Goal: Contribute content: Contribute content

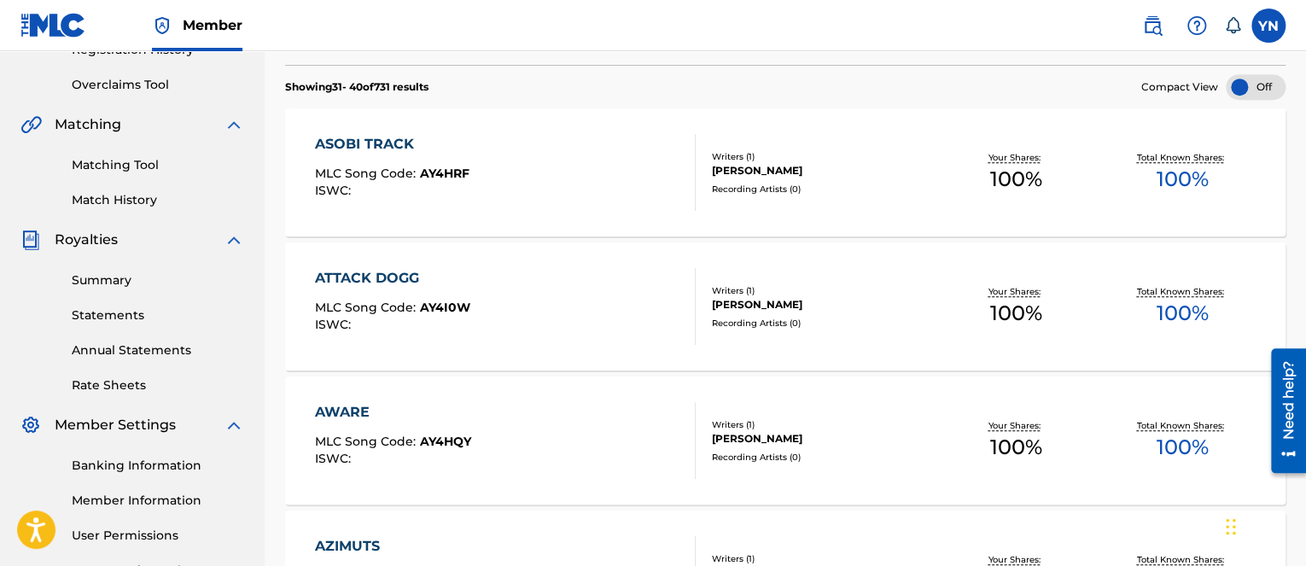
click at [672, 323] on div "ATTACK DOGG MLC Song Code : AY4I0W ISWC :" at bounding box center [505, 306] width 380 height 77
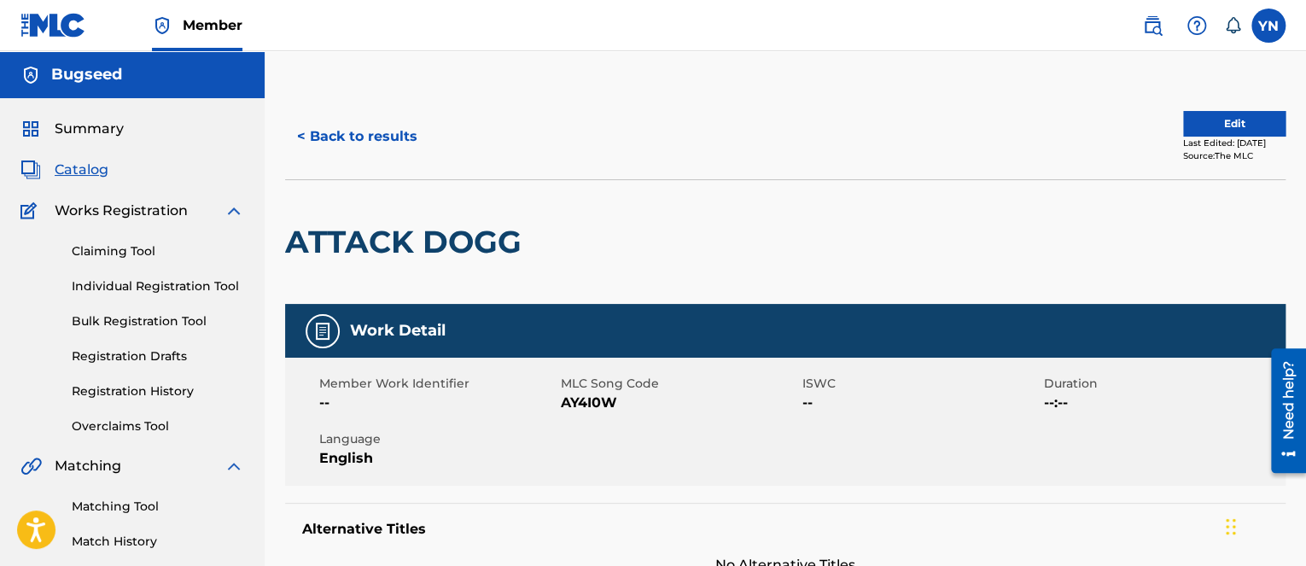
click at [1216, 108] on div "< Back to results Edit Last Edited: [DATE] Source: The MLC" at bounding box center [785, 136] width 1000 height 85
click at [1212, 119] on button "Edit" at bounding box center [1234, 124] width 102 height 26
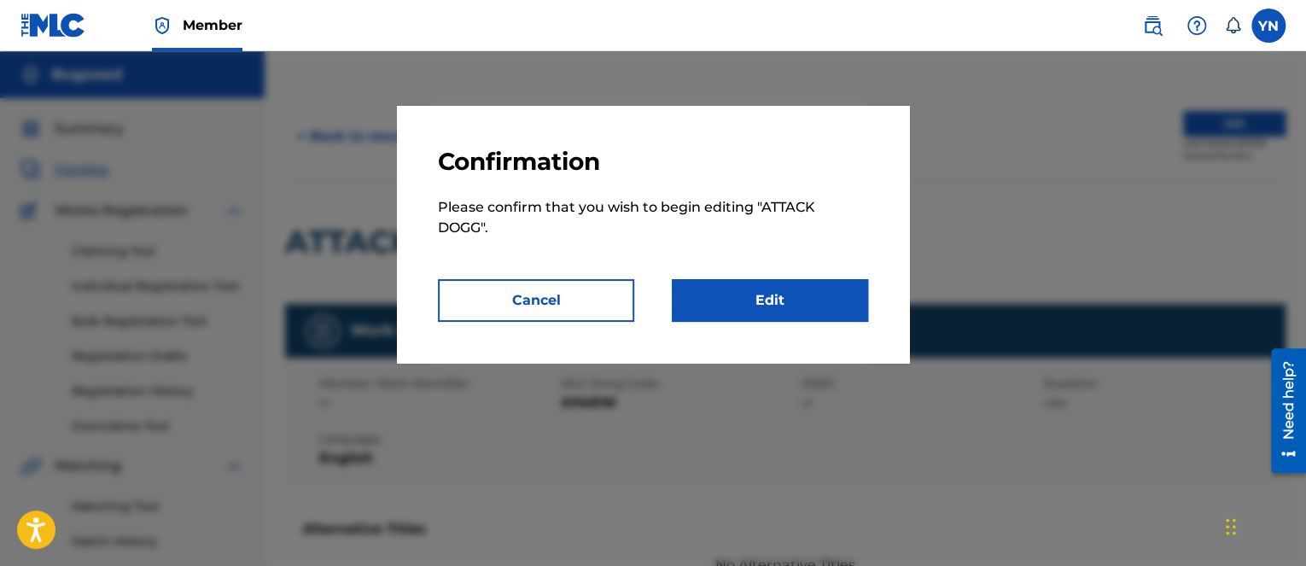
click at [813, 293] on link "Edit" at bounding box center [770, 300] width 196 height 43
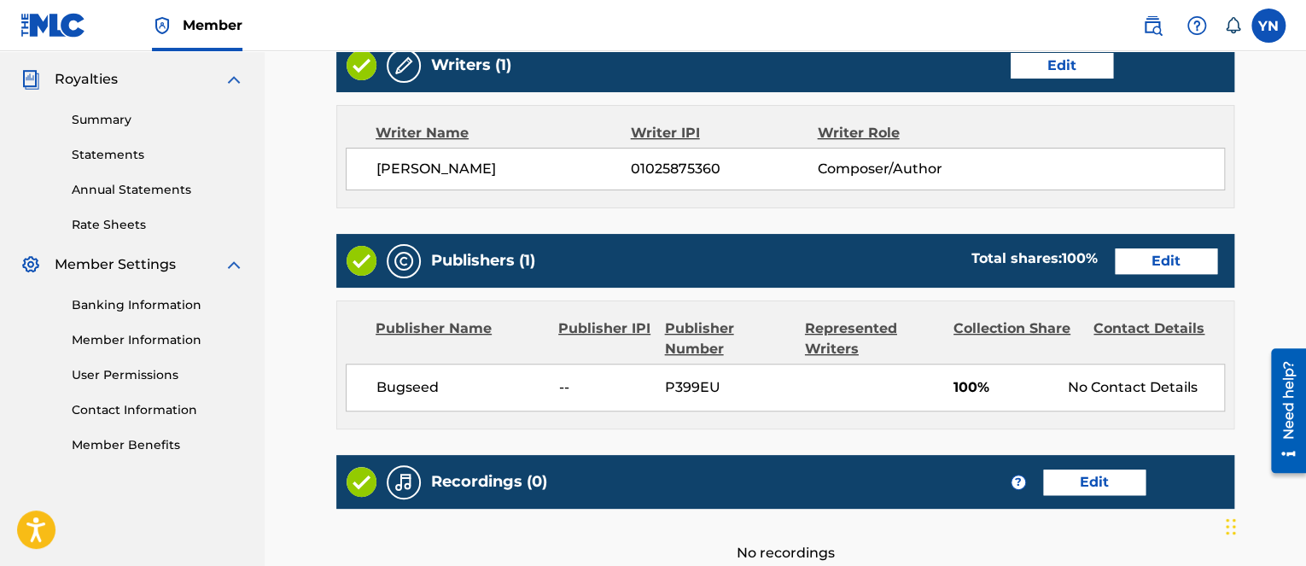
scroll to position [690, 0]
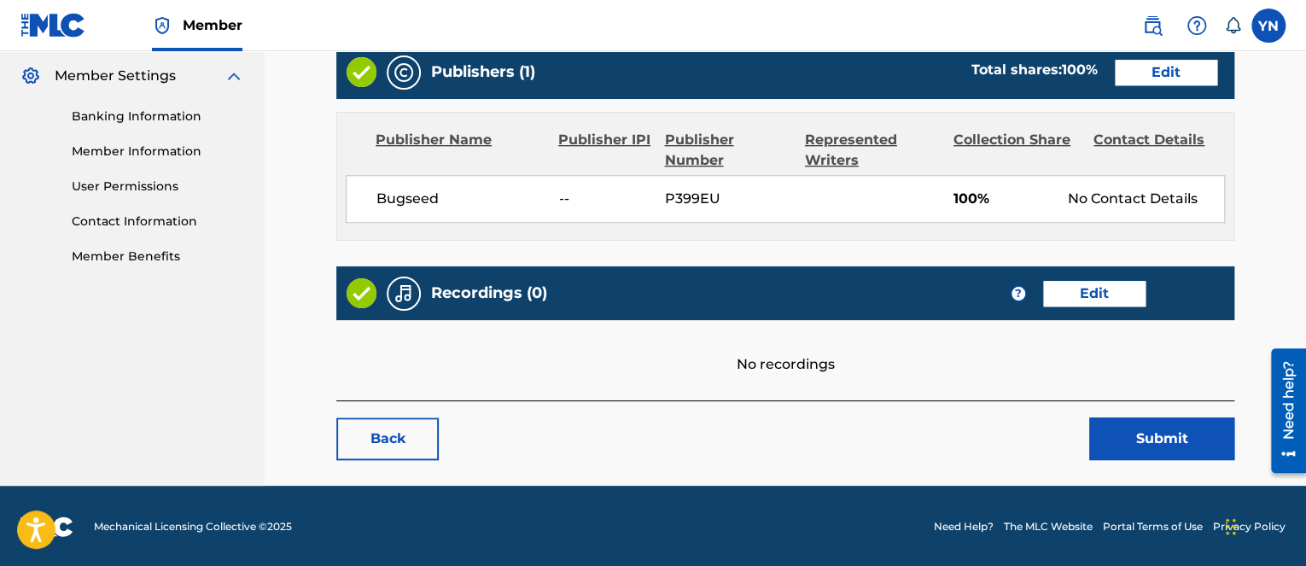
click at [1112, 296] on link "Edit" at bounding box center [1094, 294] width 102 height 26
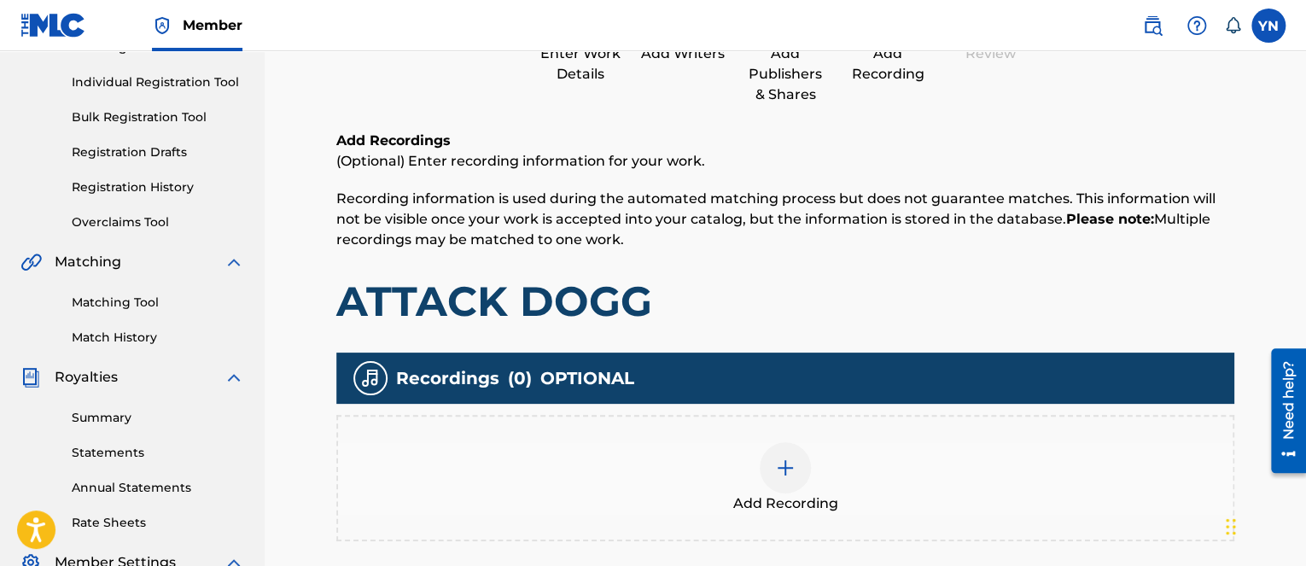
scroll to position [492, 0]
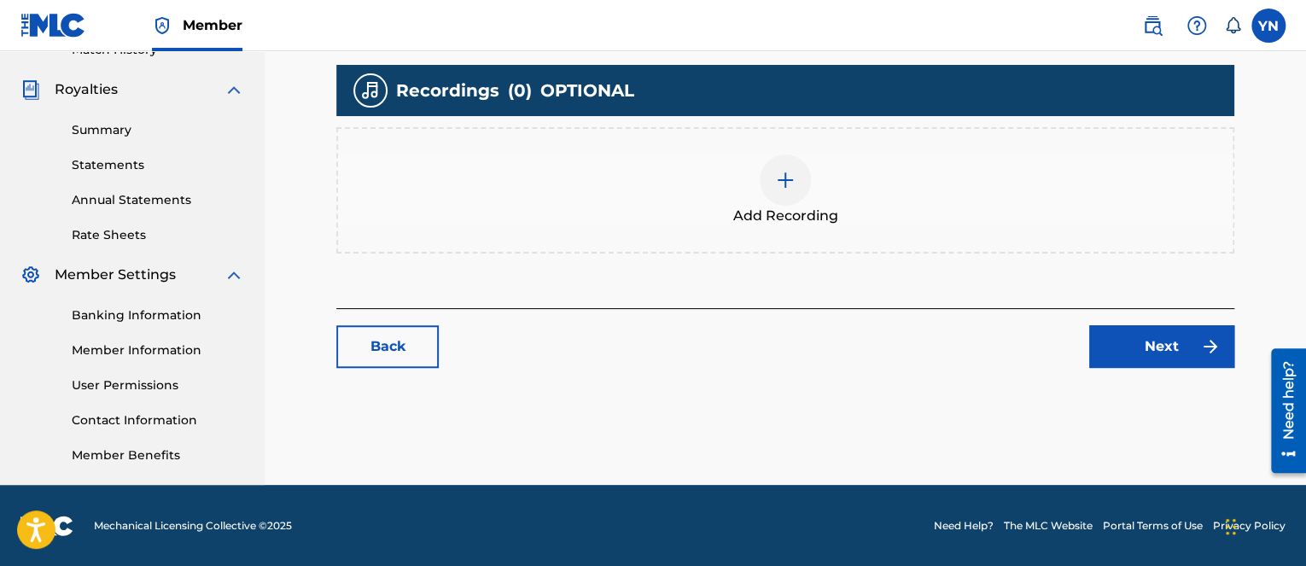
click at [789, 207] on span "Add Recording" at bounding box center [785, 216] width 105 height 20
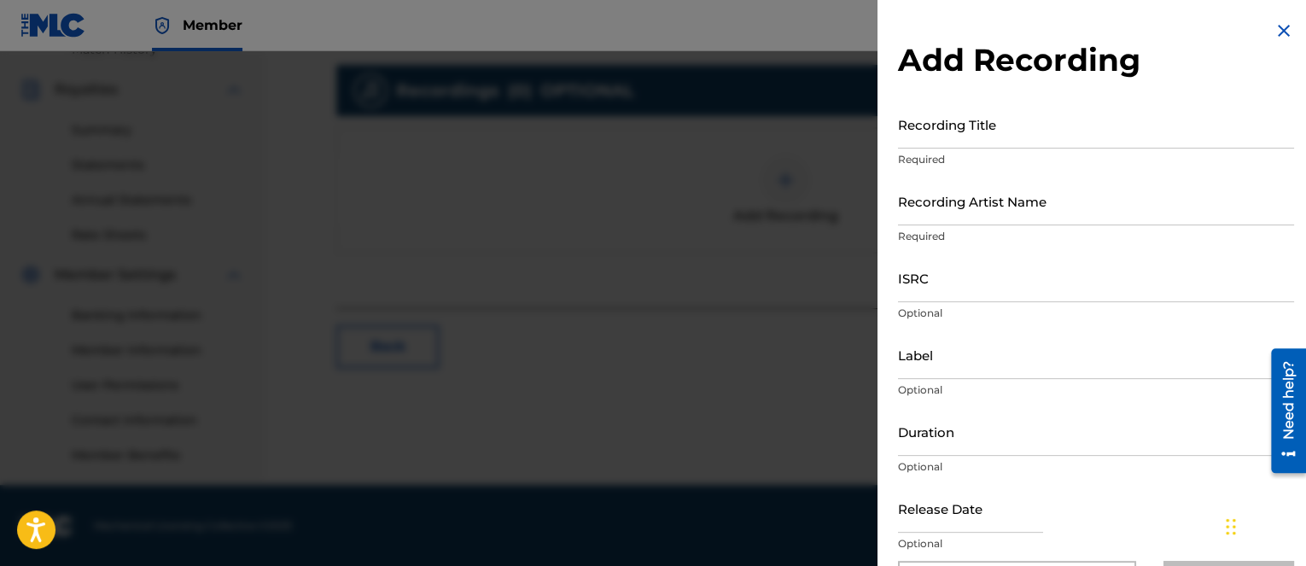
click at [1072, 541] on p "Optional" at bounding box center [1096, 543] width 396 height 15
click at [1065, 126] on input "Recording Title" at bounding box center [1096, 124] width 396 height 49
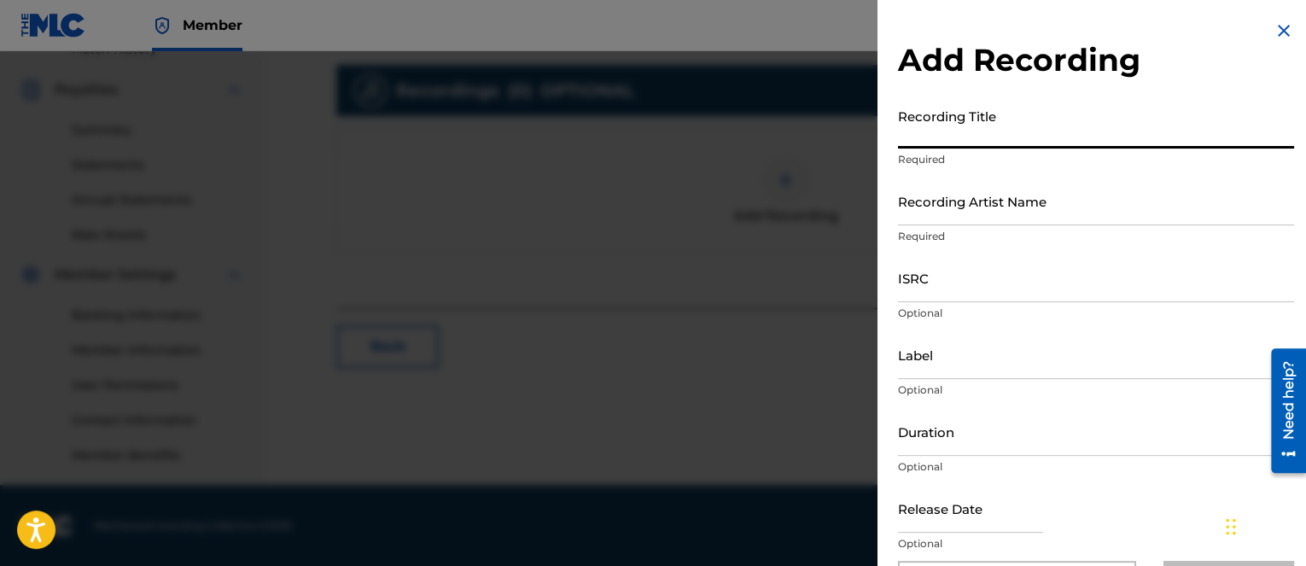
paste input "attack dogg"
type input "attack dogg"
click at [1031, 211] on input "Recording Artist Name" at bounding box center [1096, 201] width 396 height 49
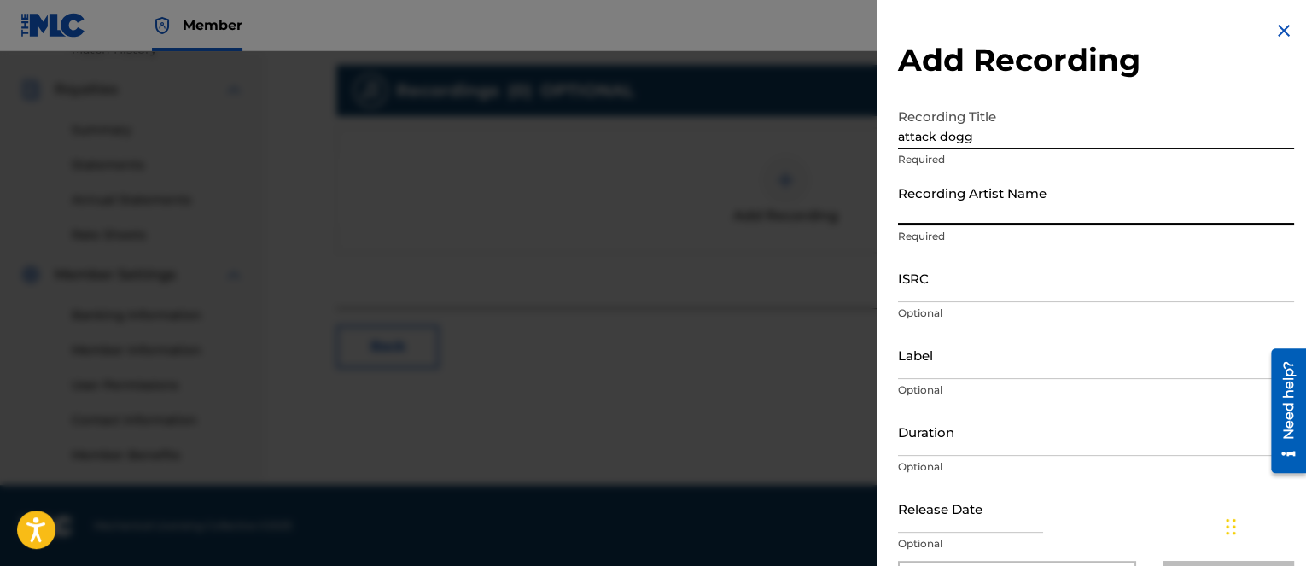
type input "Bugseed"
click at [1243, 265] on input "ISRC" at bounding box center [1096, 277] width 396 height 49
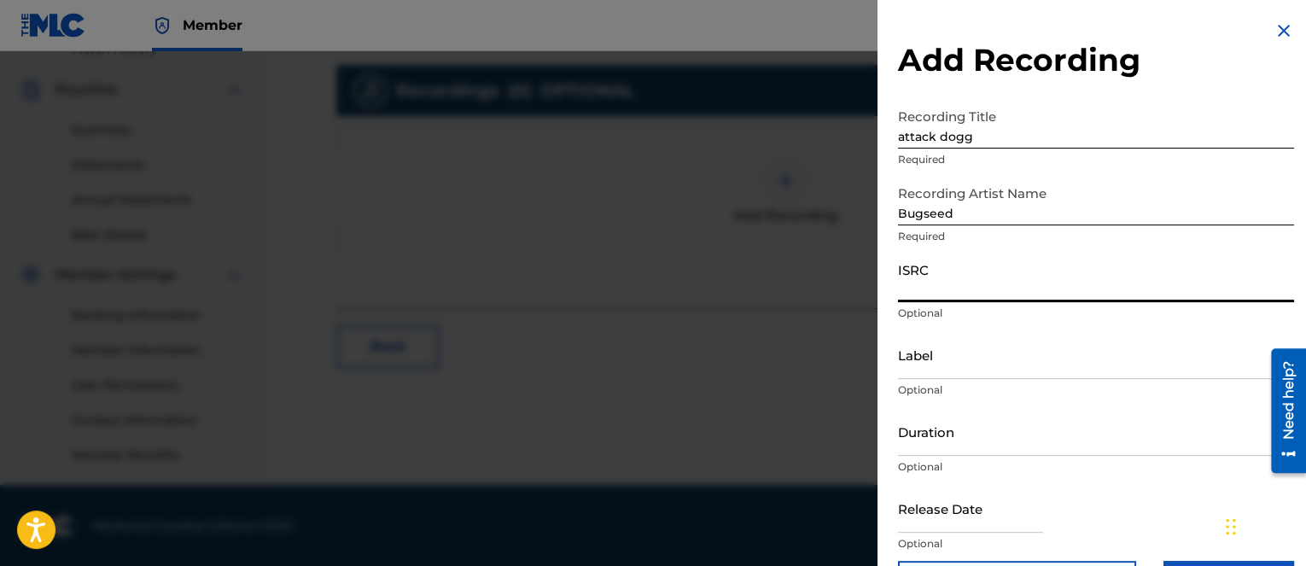
paste input "QZKDK2287857"
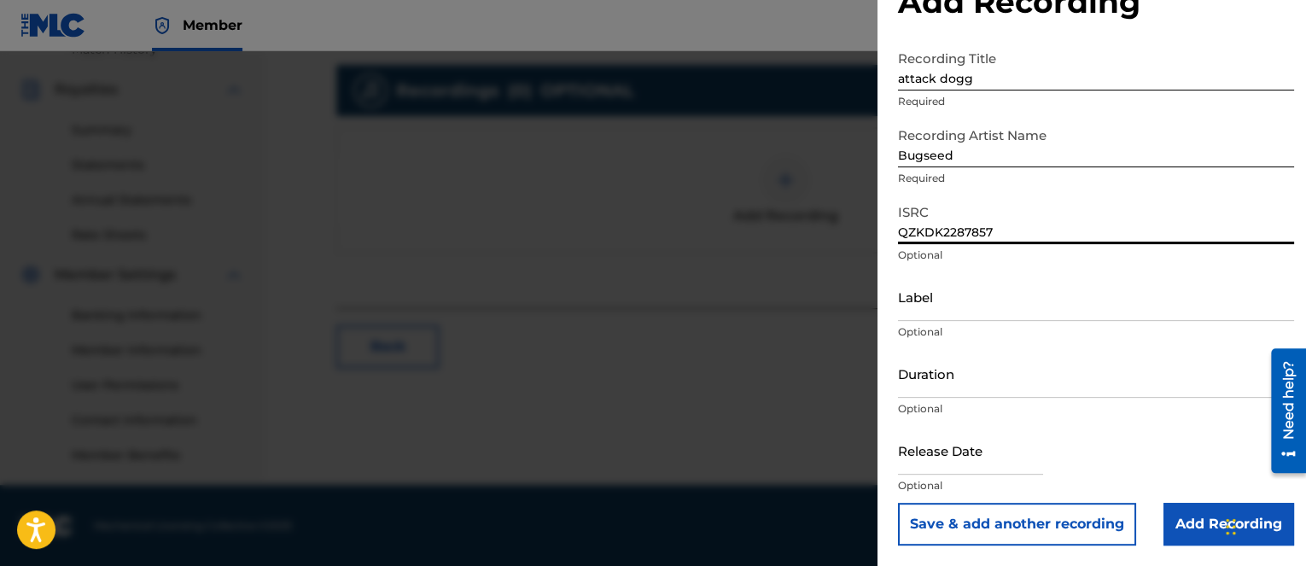
type input "QZKDK2287857"
drag, startPoint x: 1244, startPoint y: 262, endPoint x: 1234, endPoint y: 269, distance: 12.3
click at [1244, 262] on p "Optional" at bounding box center [1096, 254] width 396 height 15
click at [1159, 311] on input "Label" at bounding box center [1096, 296] width 396 height 49
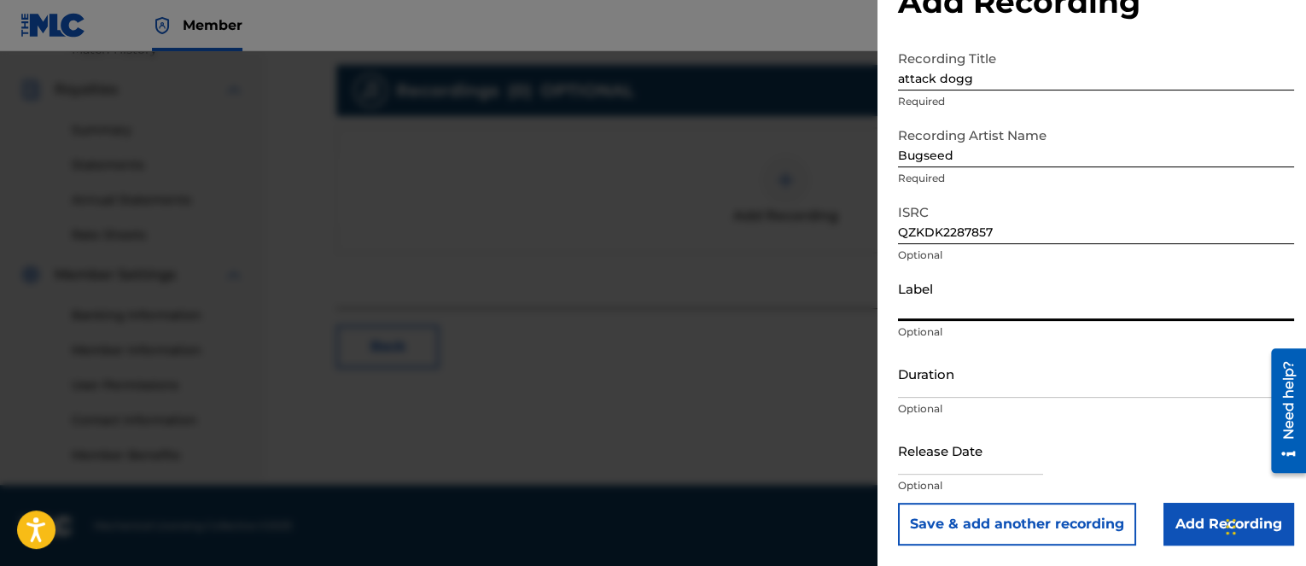
paste input "Independent Beatcasting, JMR"
type input "Independent Beatcasting, JMR"
click at [1188, 509] on input "Add Recording" at bounding box center [1228, 524] width 131 height 43
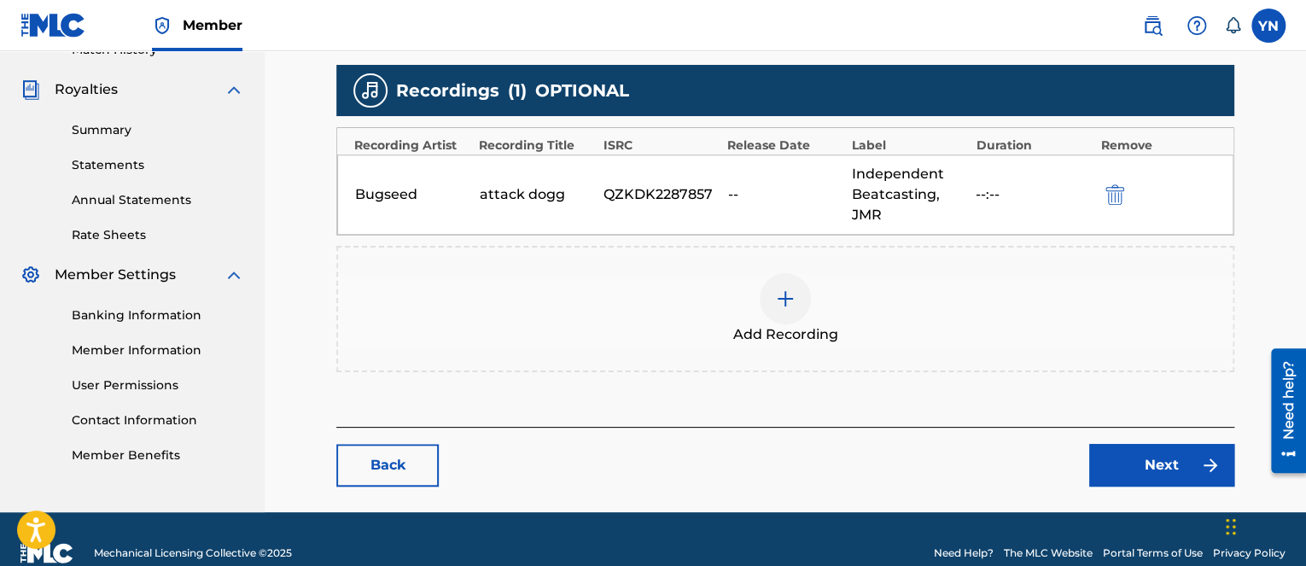
click at [1166, 463] on link "Next" at bounding box center [1161, 465] width 145 height 43
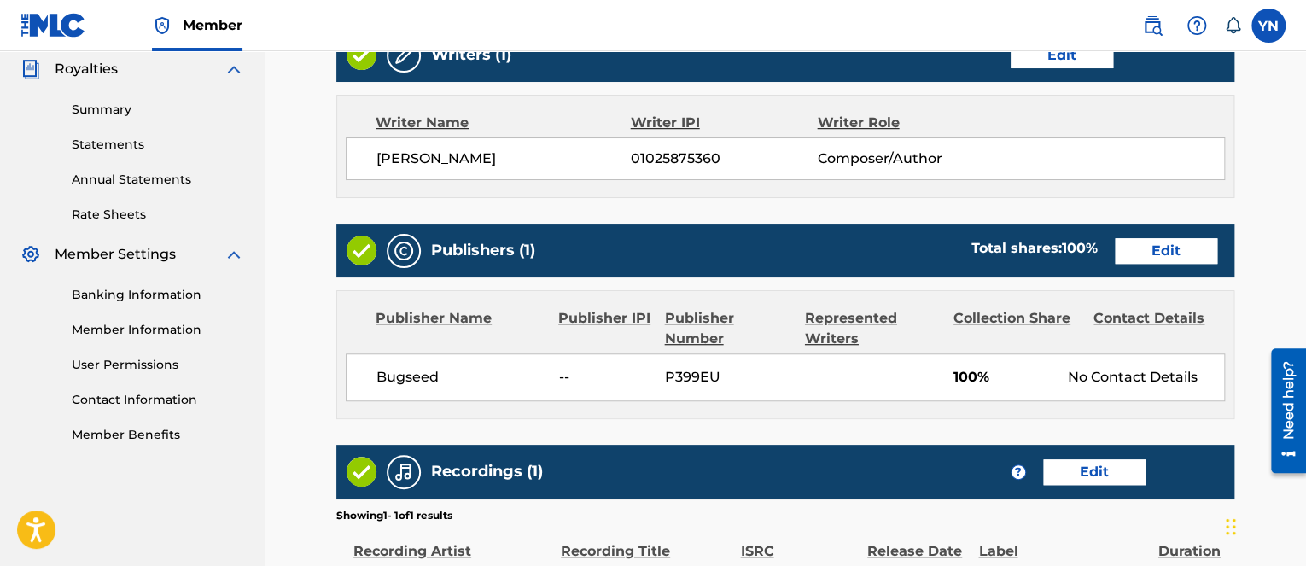
scroll to position [746, 0]
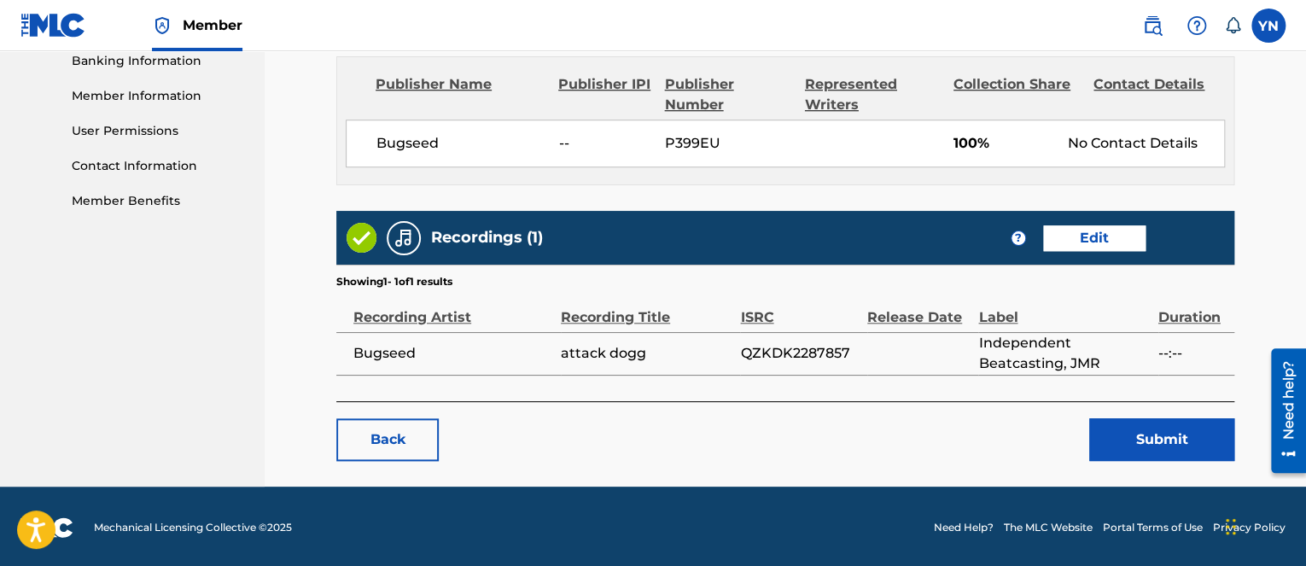
click at [1163, 454] on button "Submit" at bounding box center [1161, 439] width 145 height 43
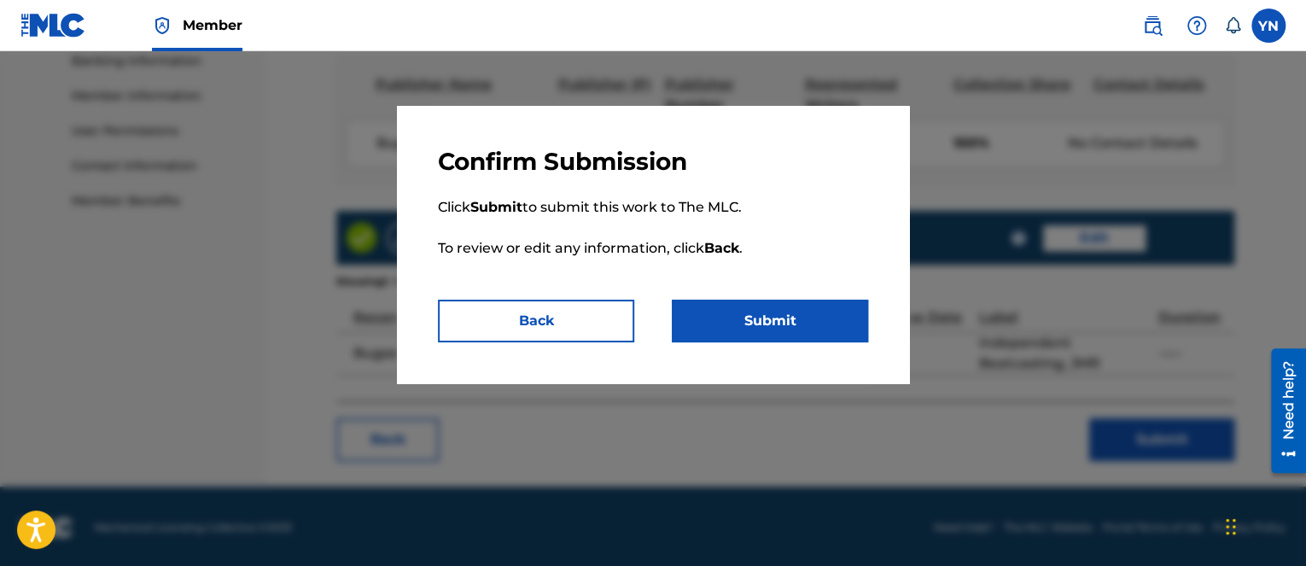
click at [813, 338] on button "Submit" at bounding box center [770, 321] width 196 height 43
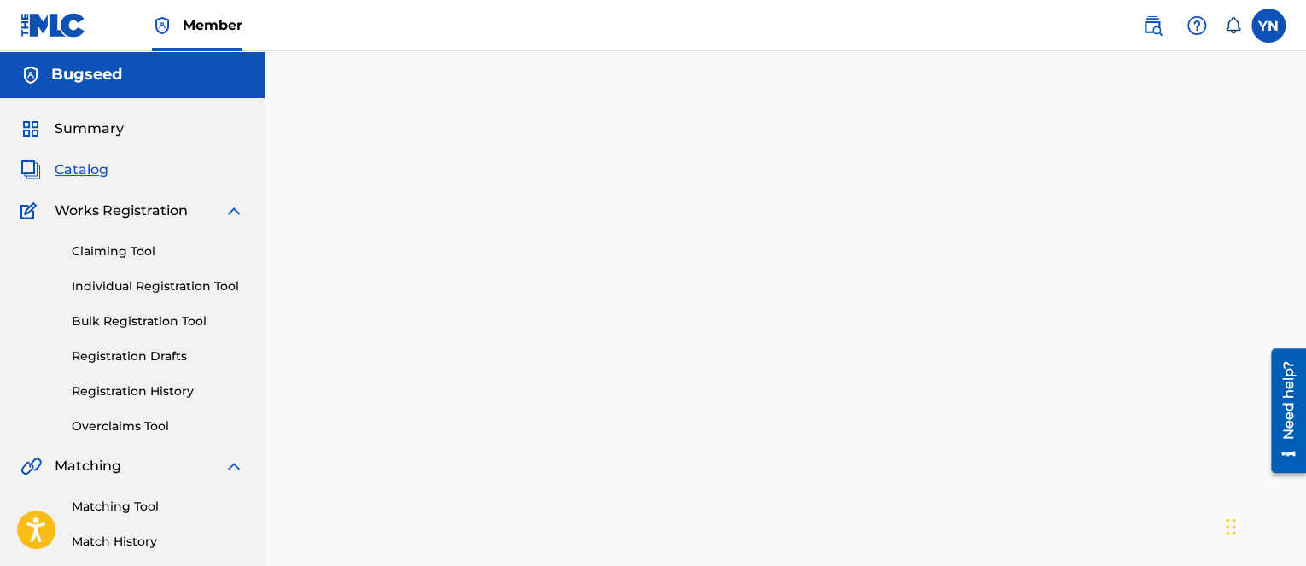
click at [468, 556] on div "Back Done" at bounding box center [785, 376] width 898 height 515
click at [95, 166] on span "Catalog" at bounding box center [82, 170] width 54 height 20
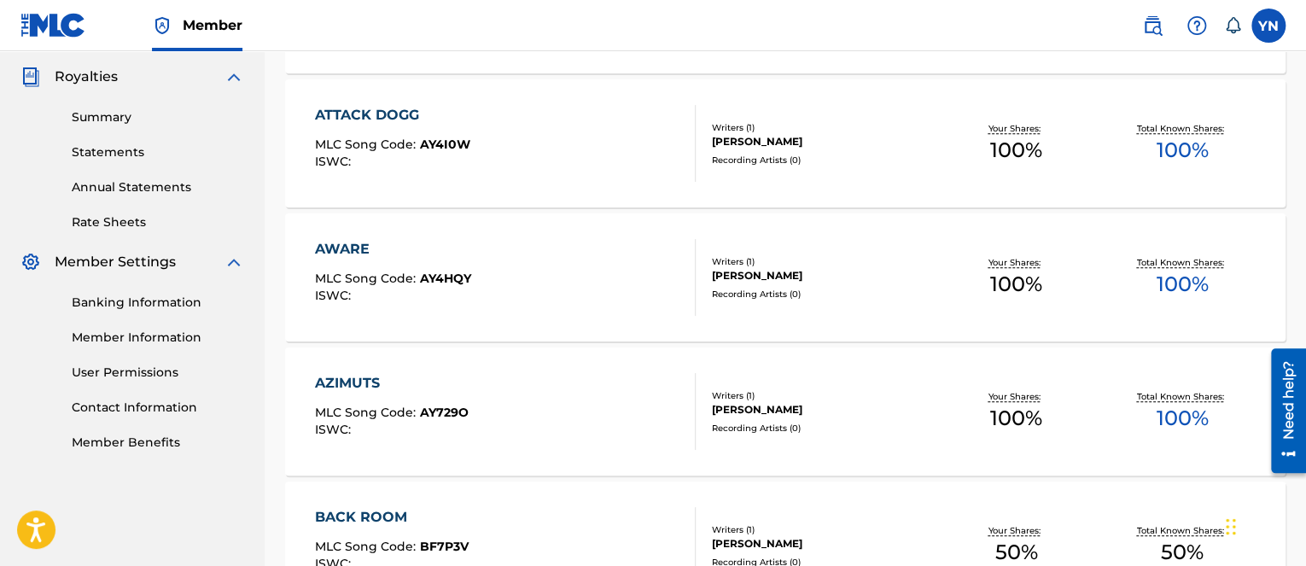
scroll to position [512, 0]
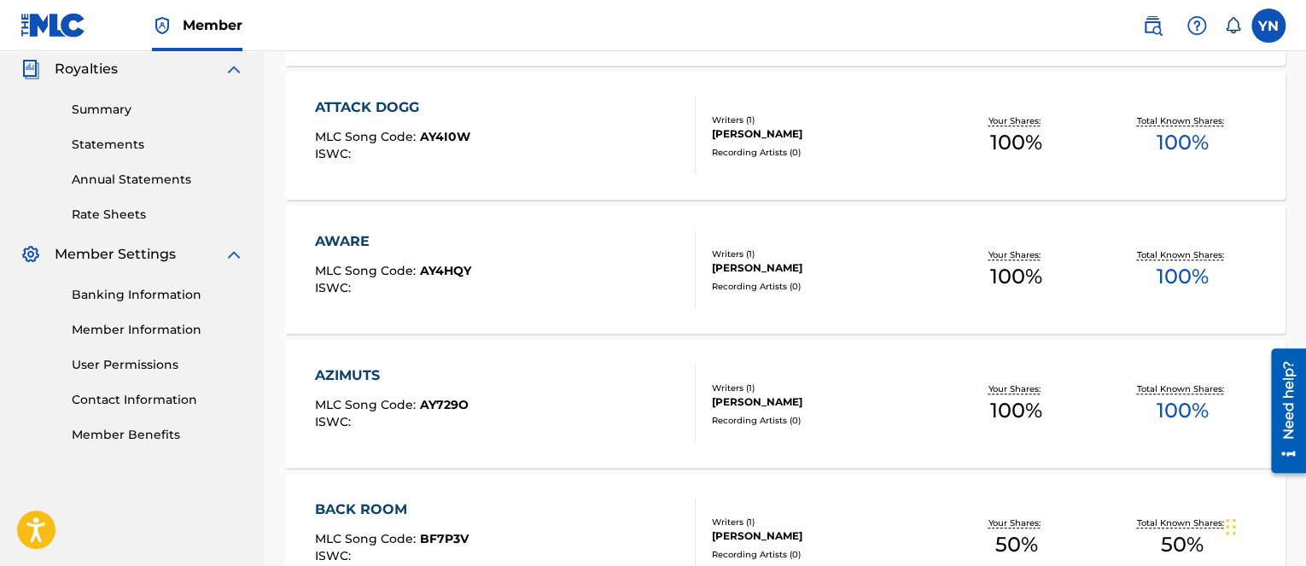
click at [505, 290] on div "AWARE MLC Song Code : AY4HQY ISWC :" at bounding box center [505, 269] width 380 height 77
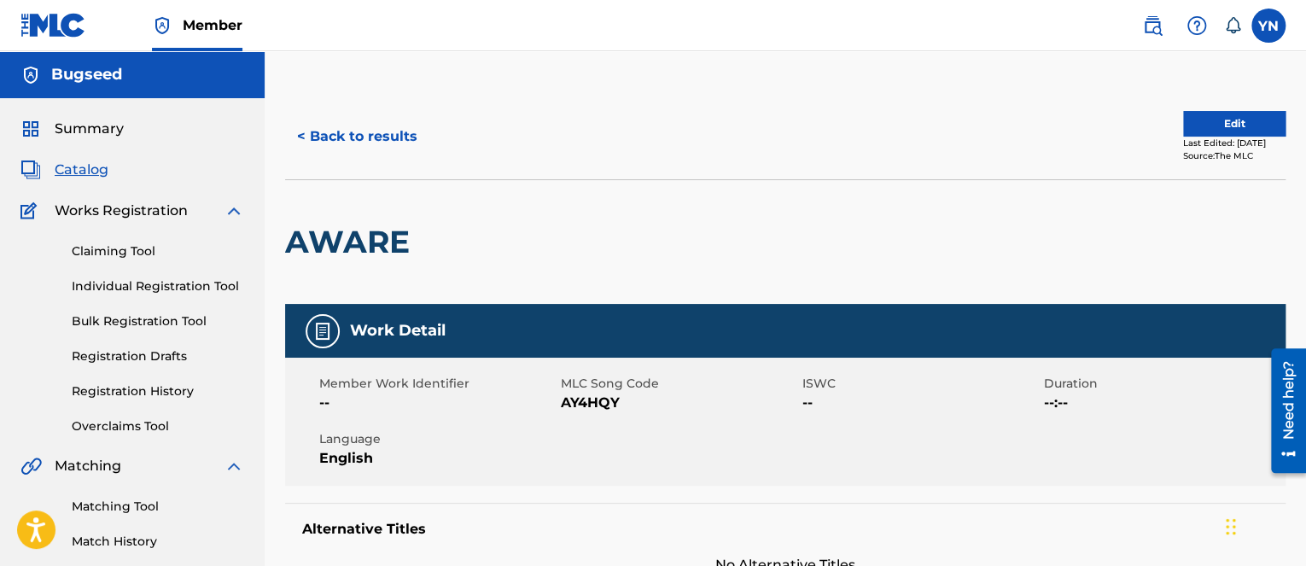
click at [1215, 122] on button "Edit" at bounding box center [1234, 124] width 102 height 26
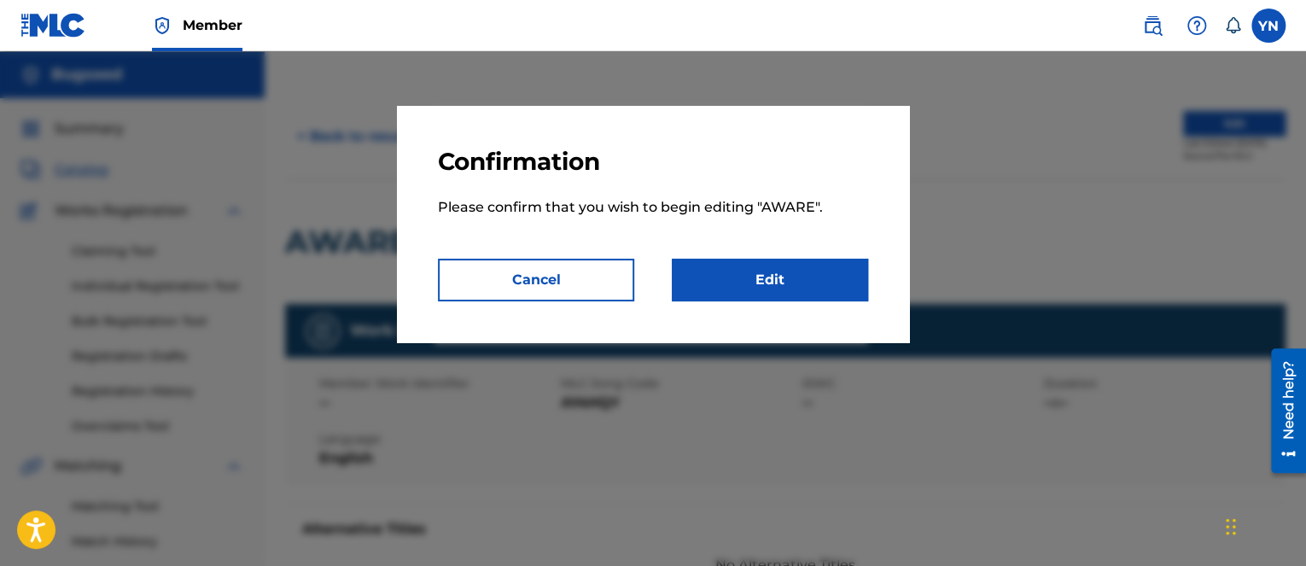
click at [744, 270] on link "Edit" at bounding box center [770, 280] width 196 height 43
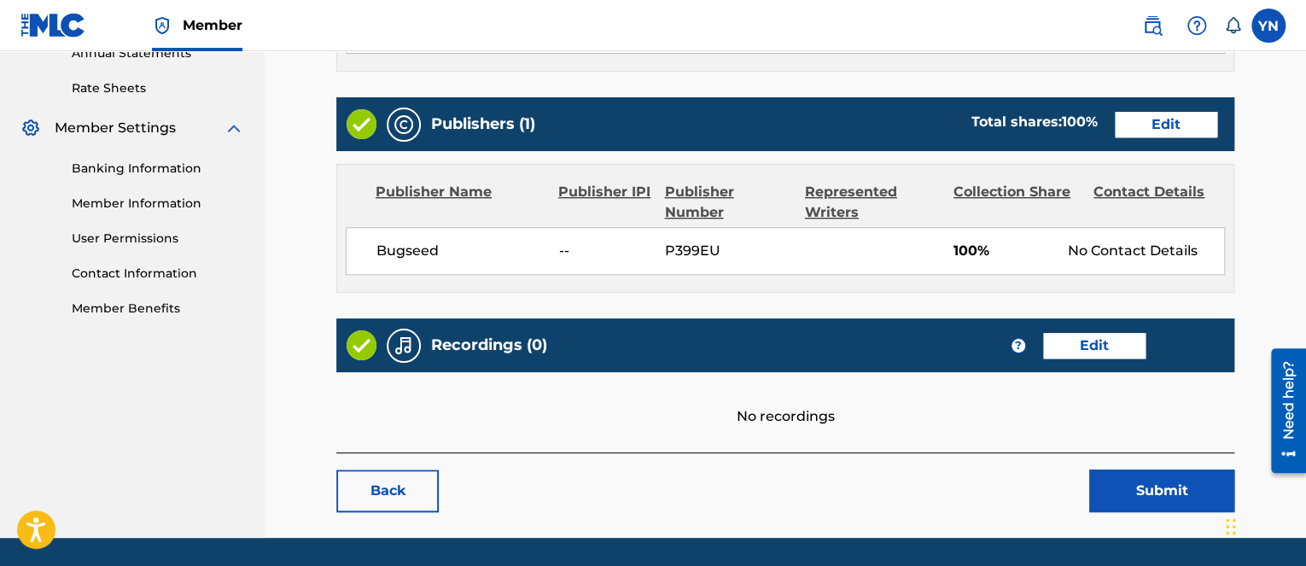
scroll to position [690, 0]
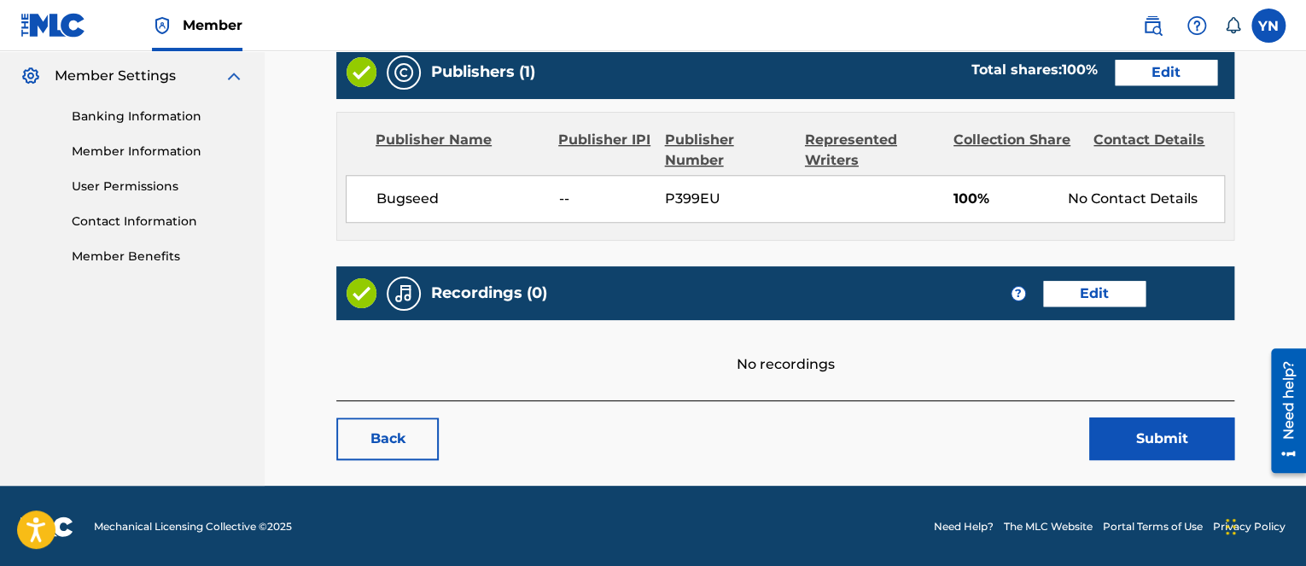
click at [1120, 297] on link "Edit" at bounding box center [1094, 294] width 102 height 26
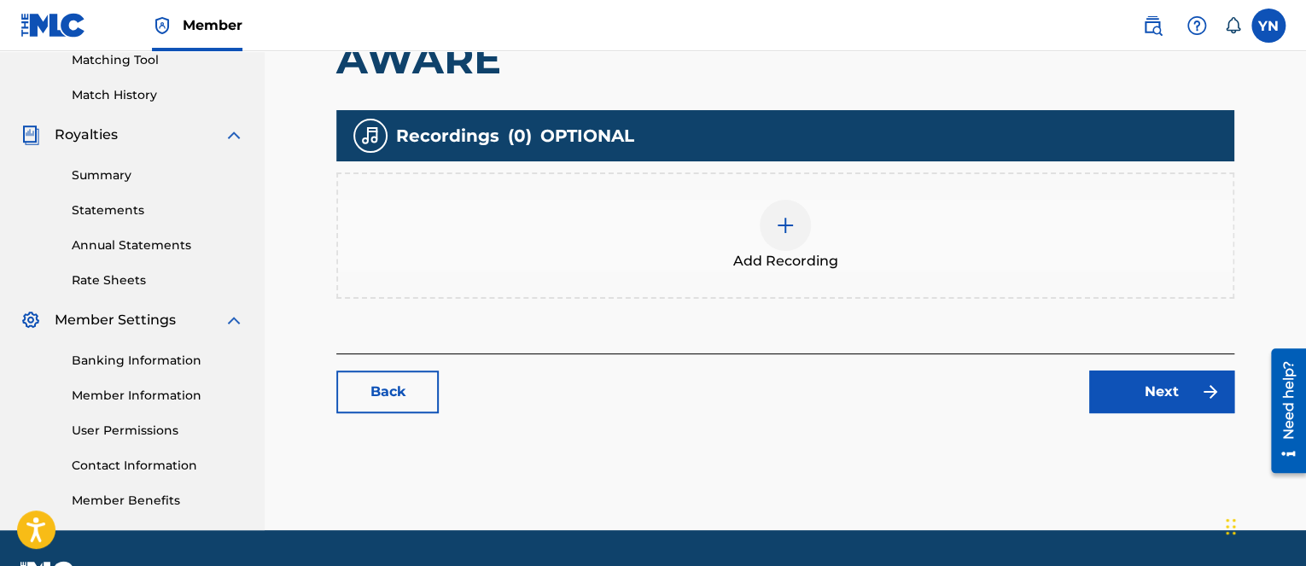
scroll to position [492, 0]
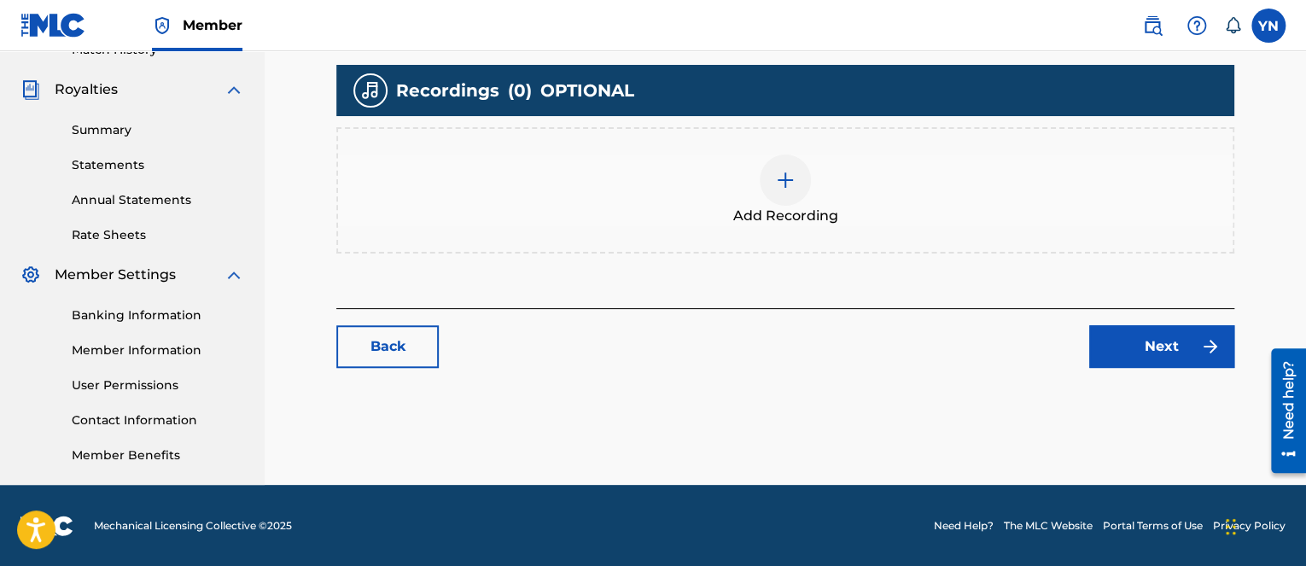
click at [746, 176] on div "Add Recording" at bounding box center [785, 190] width 894 height 72
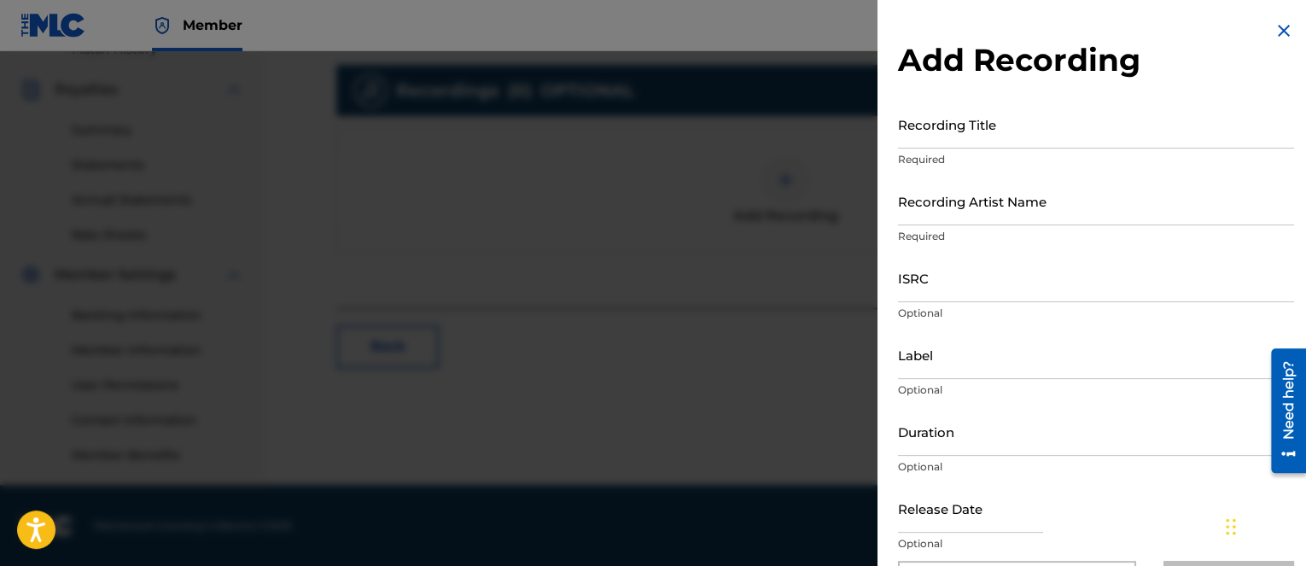
drag, startPoint x: 978, startPoint y: 542, endPoint x: 978, endPoint y: 419, distance: 122.9
click at [978, 542] on p "Optional" at bounding box center [1096, 543] width 396 height 15
click at [990, 136] on input "Recording Title" at bounding box center [1096, 124] width 396 height 49
paste input "Aware"
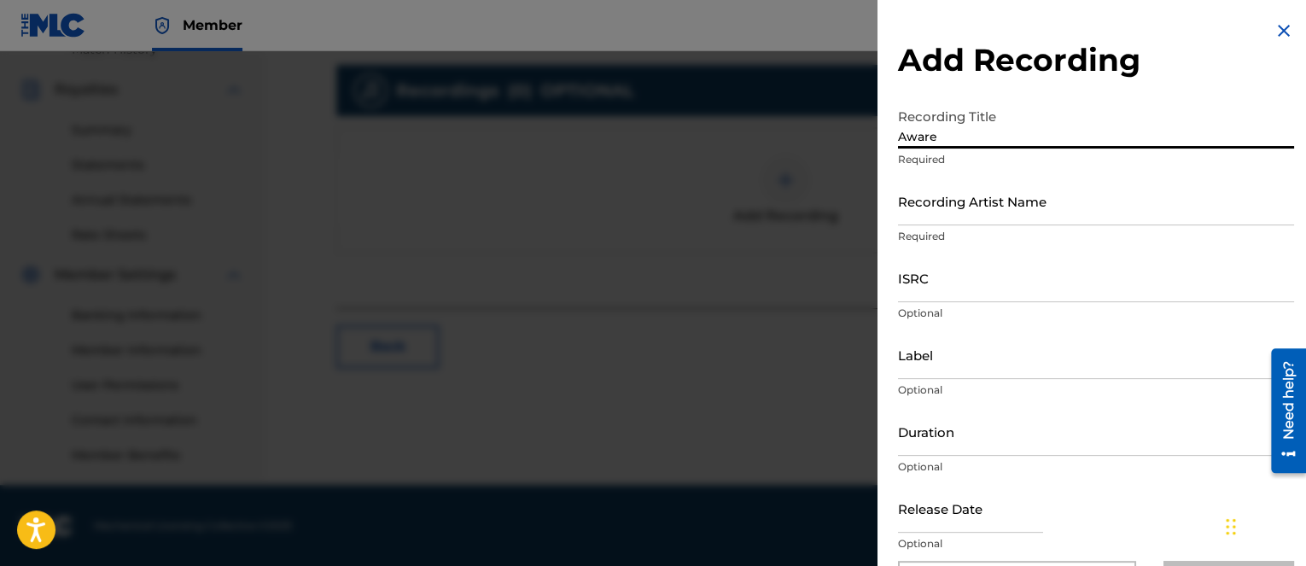
type input "Aware"
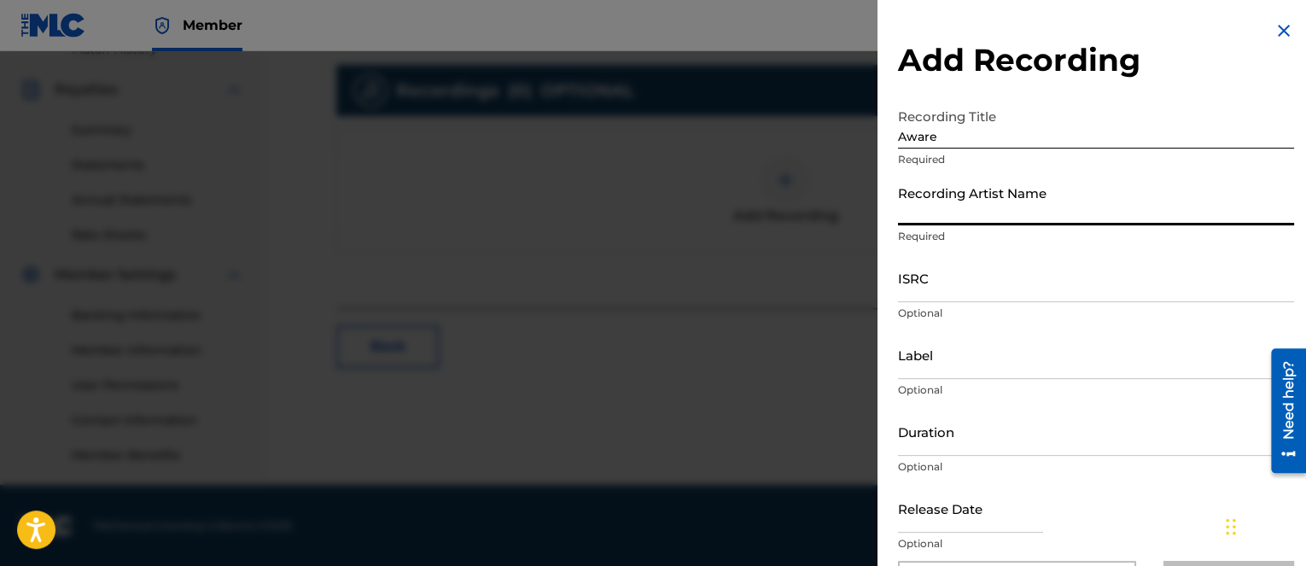
click at [987, 213] on input "Recording Artist Name" at bounding box center [1096, 201] width 396 height 49
type input "Bugseed"
click at [987, 291] on input "ISRC" at bounding box center [1096, 277] width 396 height 49
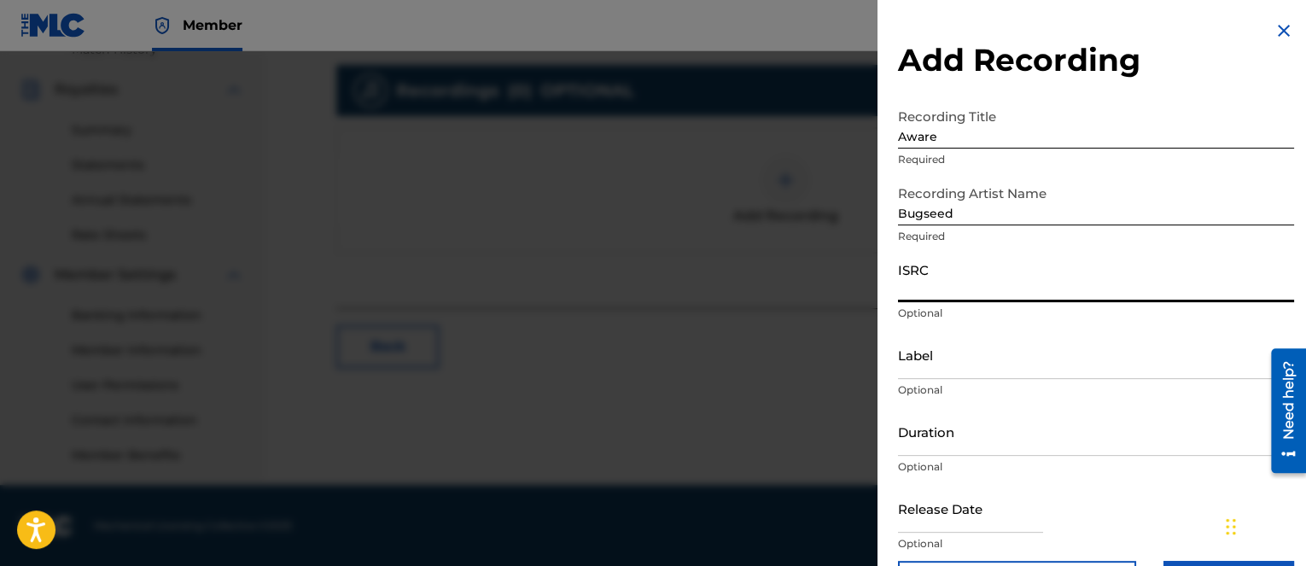
click at [1227, 282] on input "ISRC" at bounding box center [1096, 277] width 396 height 49
paste input "QZHN92507180"
type input "QZHN92507180"
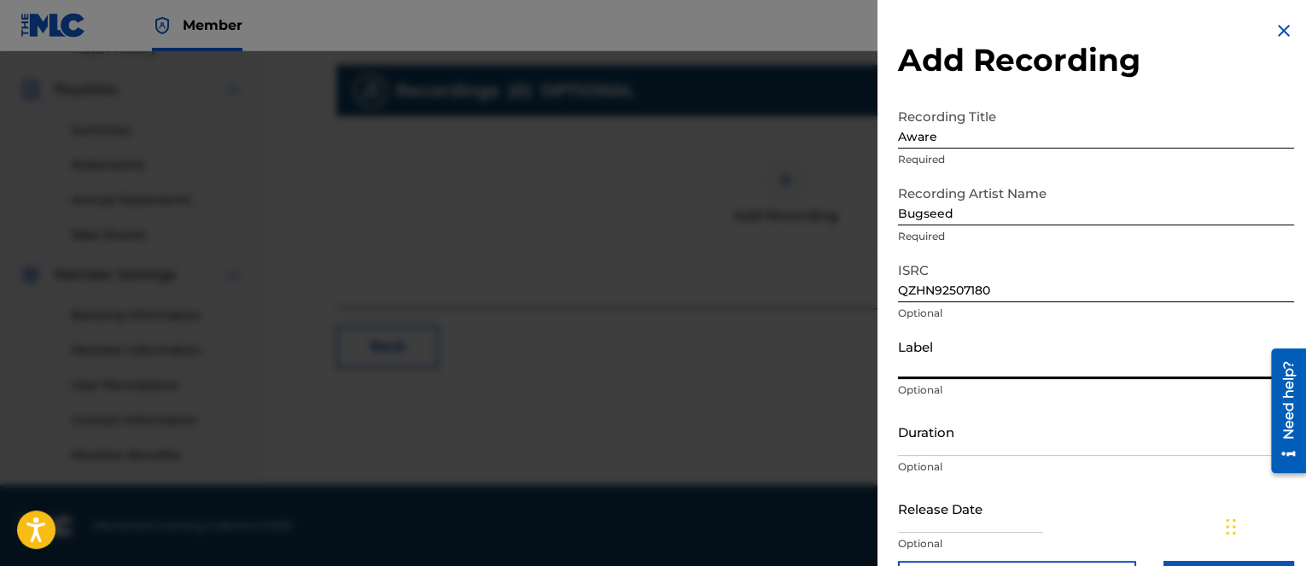
click at [1243, 364] on input "Label" at bounding box center [1096, 354] width 396 height 49
paste input "1206955 Records DK"
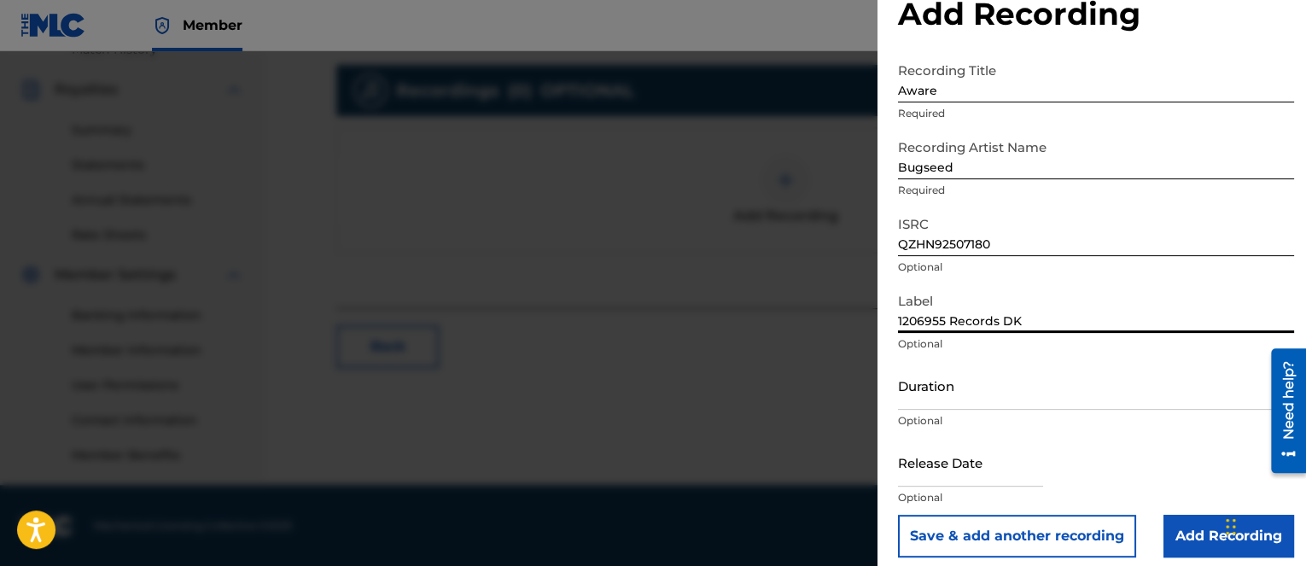
scroll to position [58, 0]
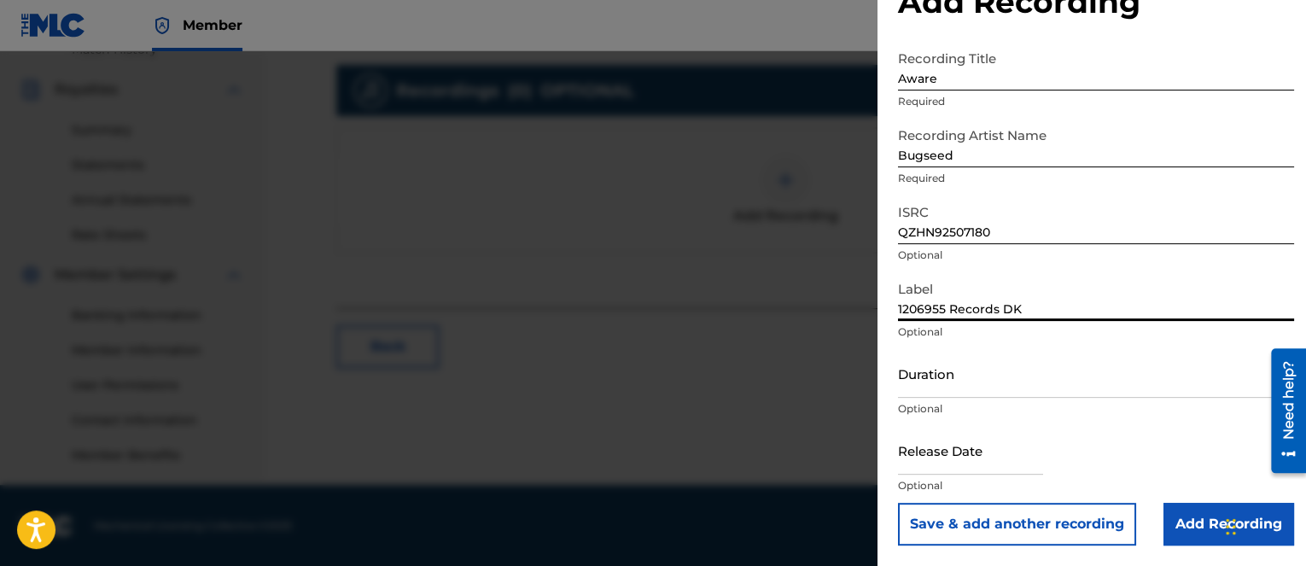
type input "1206955 Records DK"
click at [1181, 521] on input "Add Recording" at bounding box center [1228, 524] width 131 height 43
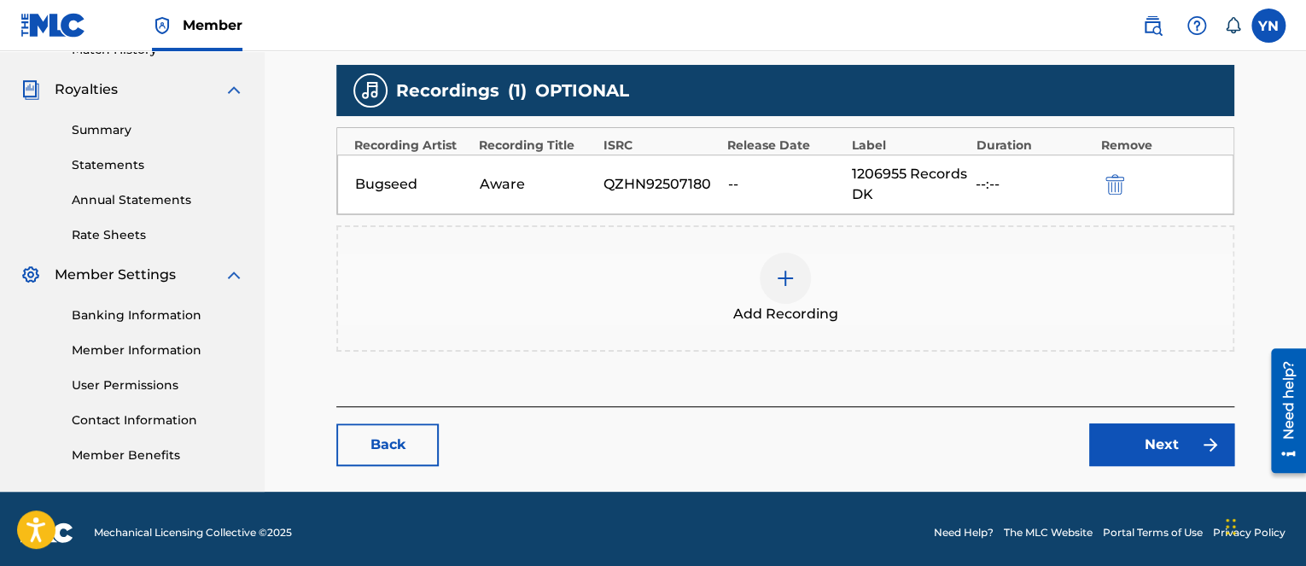
click at [1115, 444] on link "Next" at bounding box center [1161, 444] width 145 height 43
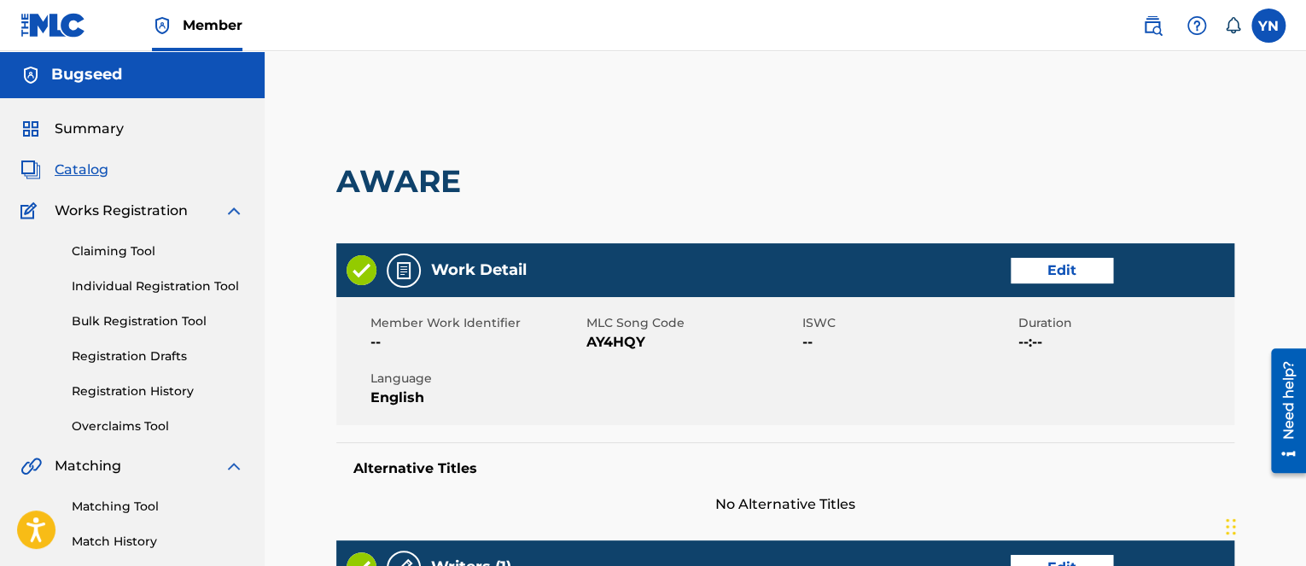
scroll to position [683, 0]
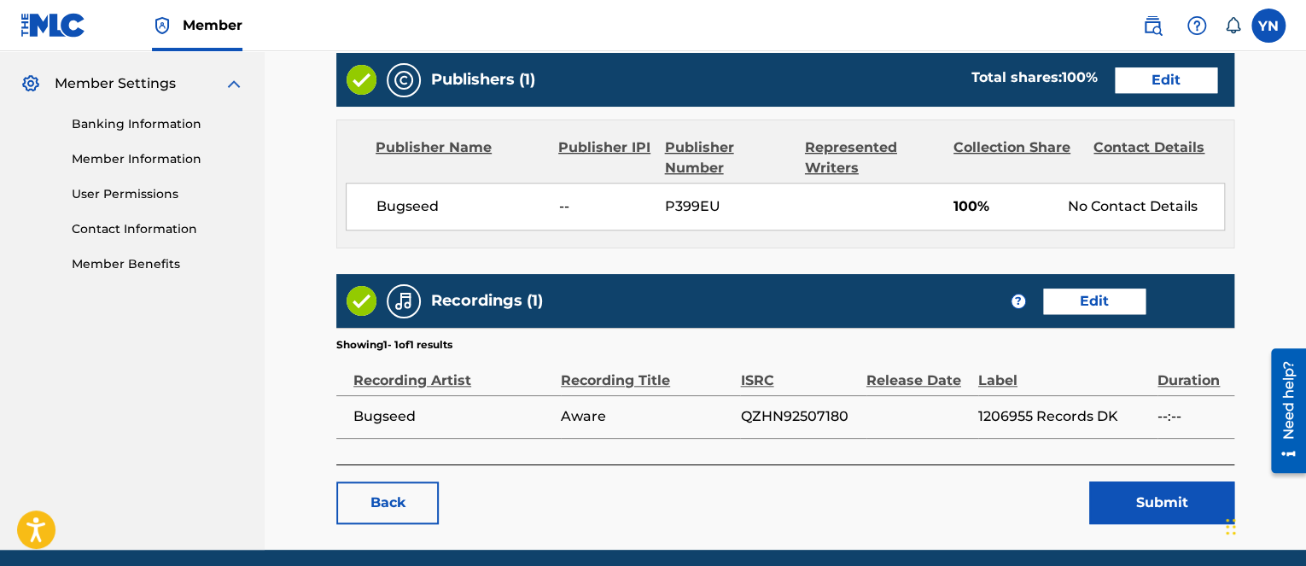
click at [1127, 481] on button "Submit" at bounding box center [1161, 502] width 145 height 43
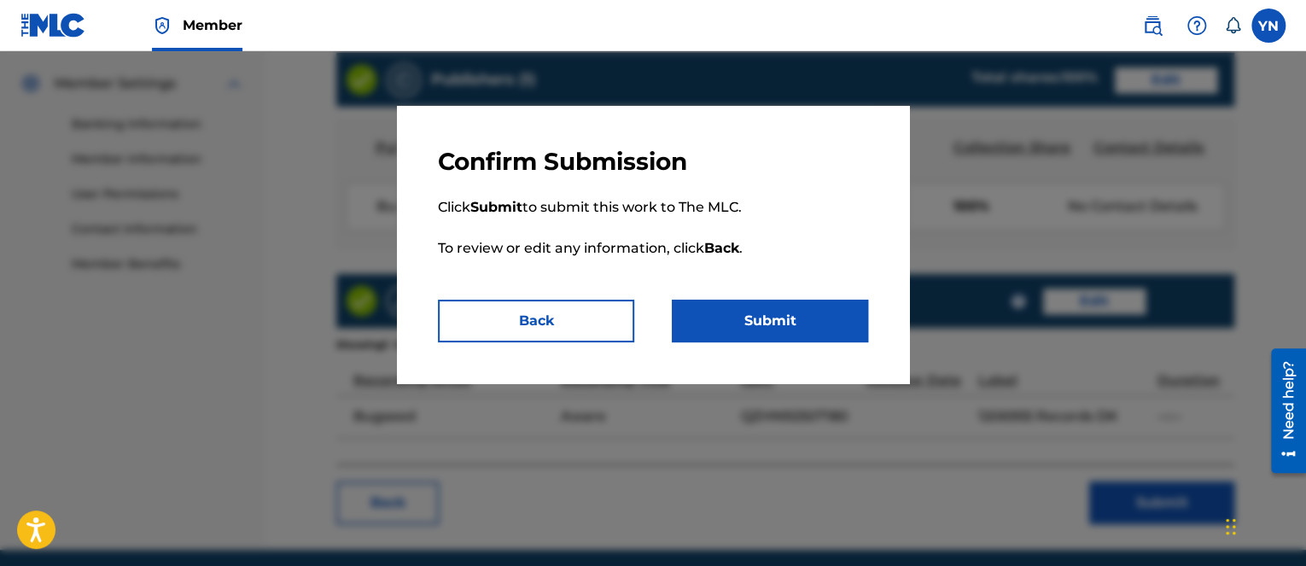
click at [787, 303] on button "Submit" at bounding box center [770, 321] width 196 height 43
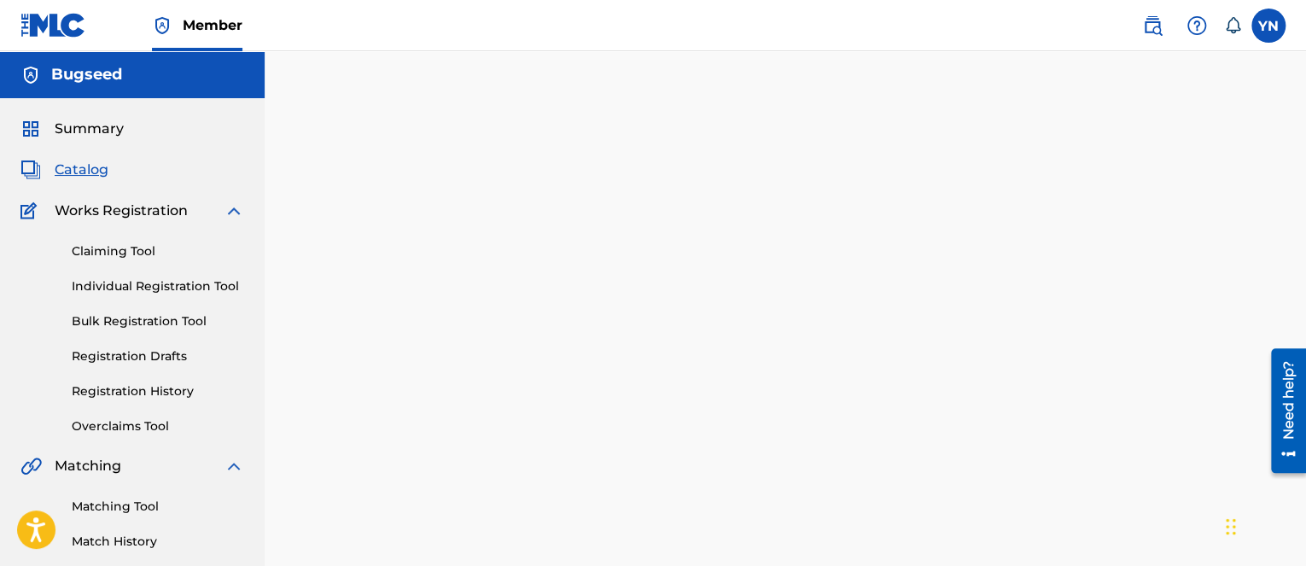
click at [449, 545] on div "Back Done" at bounding box center [785, 376] width 898 height 515
click at [89, 178] on span "Catalog" at bounding box center [82, 170] width 54 height 20
